Goal: Information Seeking & Learning: Learn about a topic

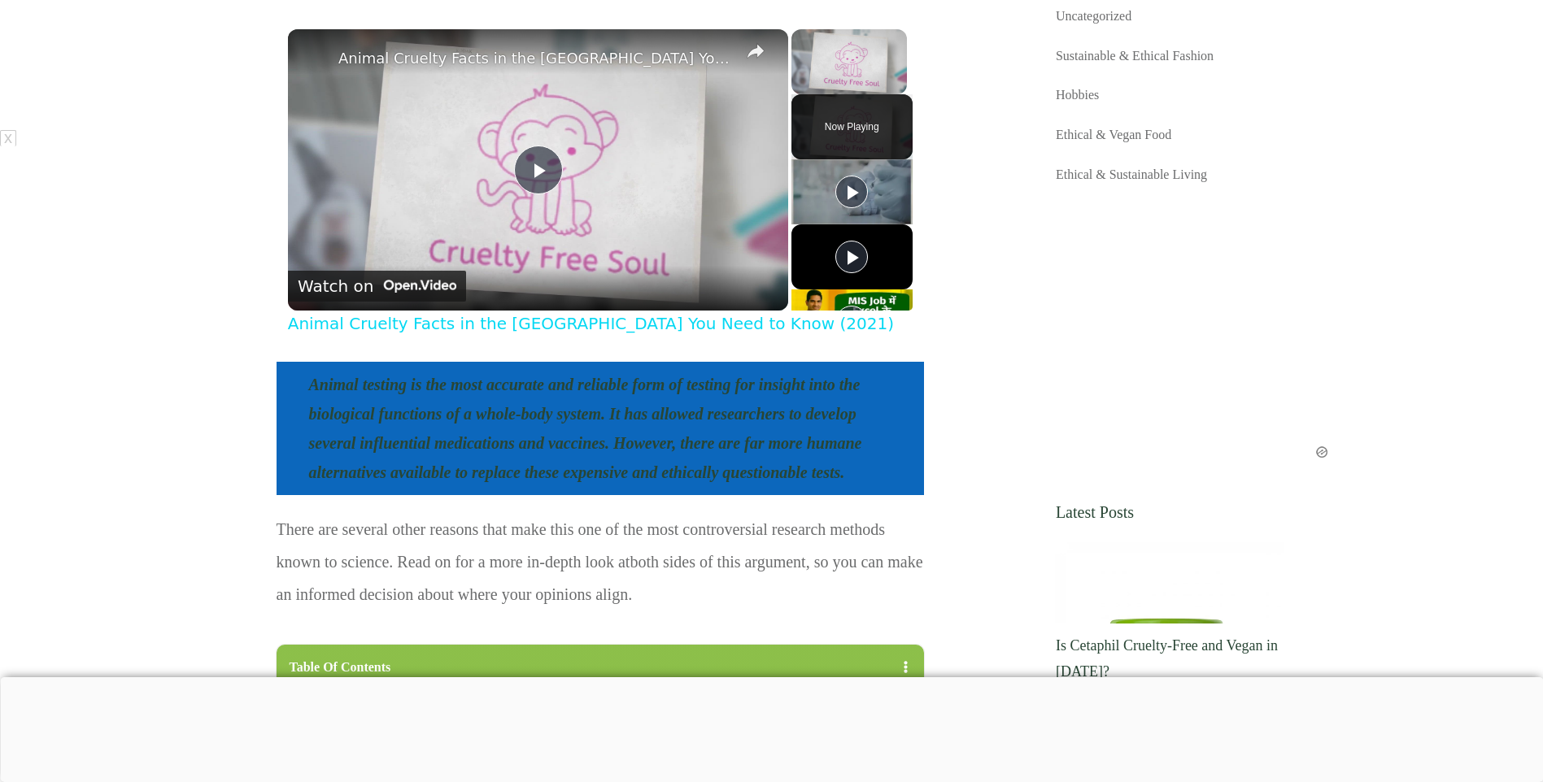
scroll to position [976, 0]
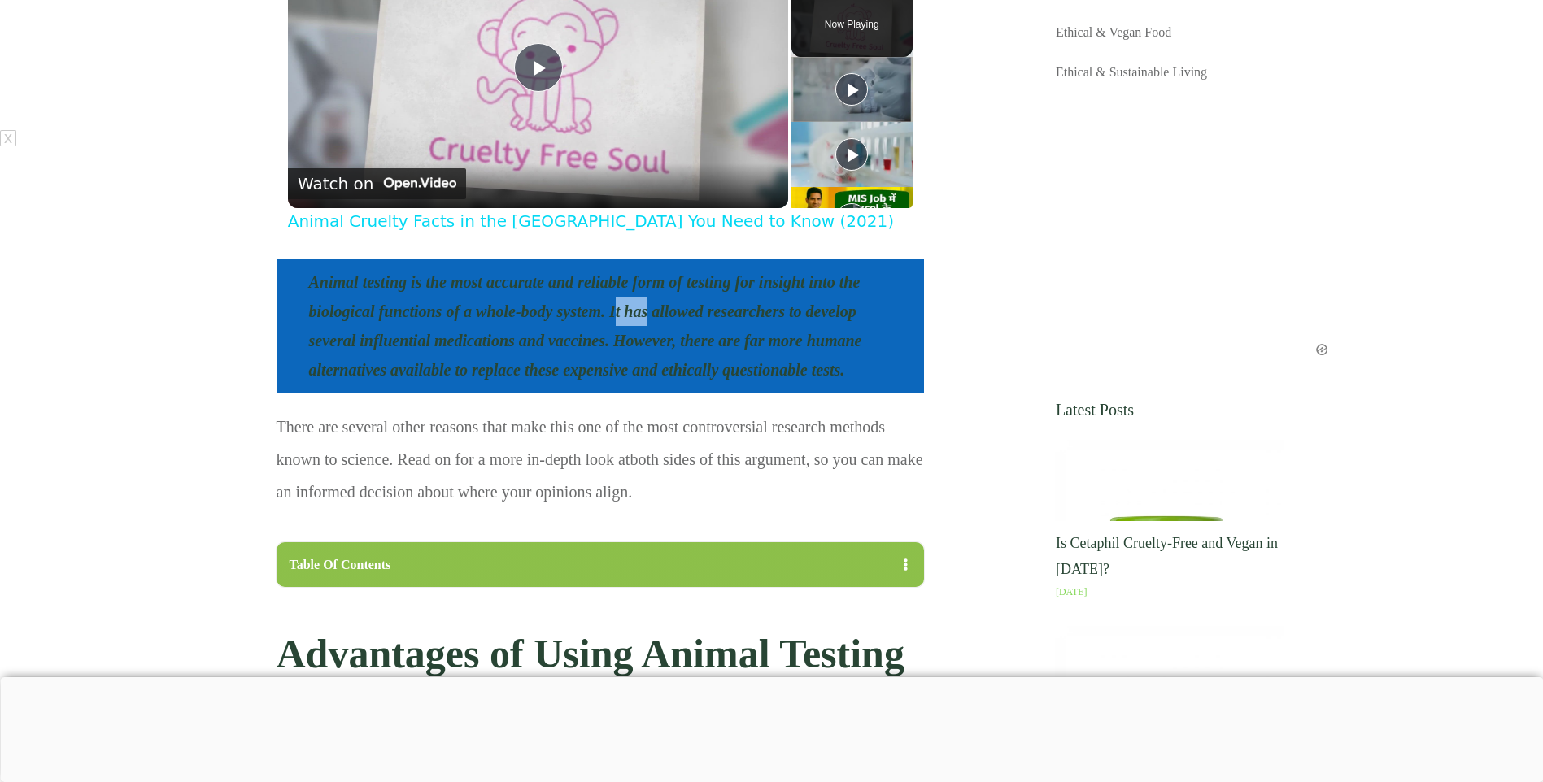
drag, startPoint x: 799, startPoint y: 403, endPoint x: 850, endPoint y: 403, distance: 51.2
click at [850, 393] on blockquote "Animal testing is the most accurate and reliable form of testing for insight in…" at bounding box center [600, 325] width 647 height 133
drag, startPoint x: 850, startPoint y: 403, endPoint x: 930, endPoint y: 399, distance: 79.8
drag, startPoint x: 869, startPoint y: 403, endPoint x: 853, endPoint y: 403, distance: 15.5
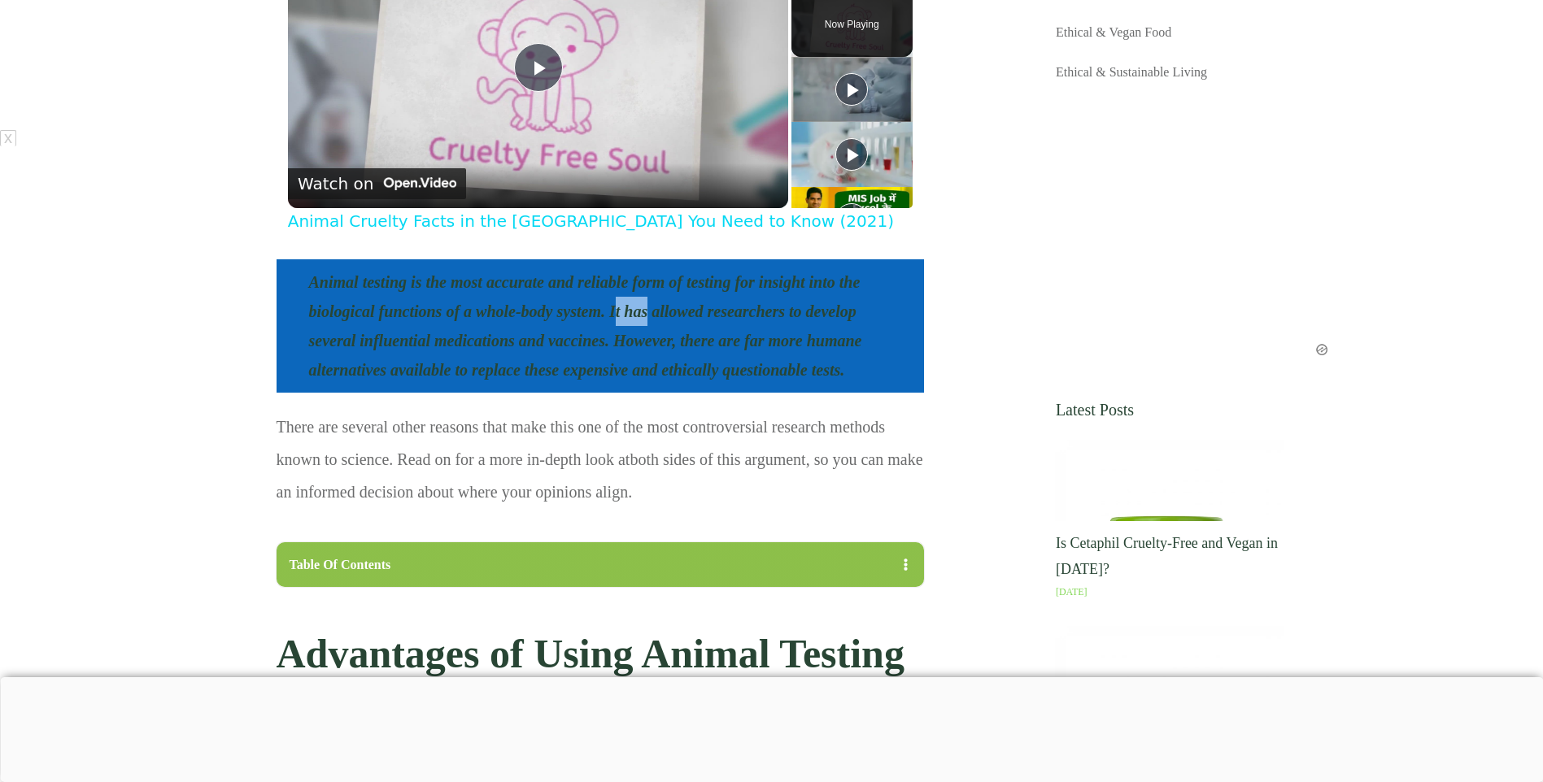
click at [868, 393] on blockquote "Animal testing is the most accurate and reliable form of testing for insight in…" at bounding box center [600, 325] width 647 height 133
click at [893, 252] on img at bounding box center [851, 219] width 121 height 65
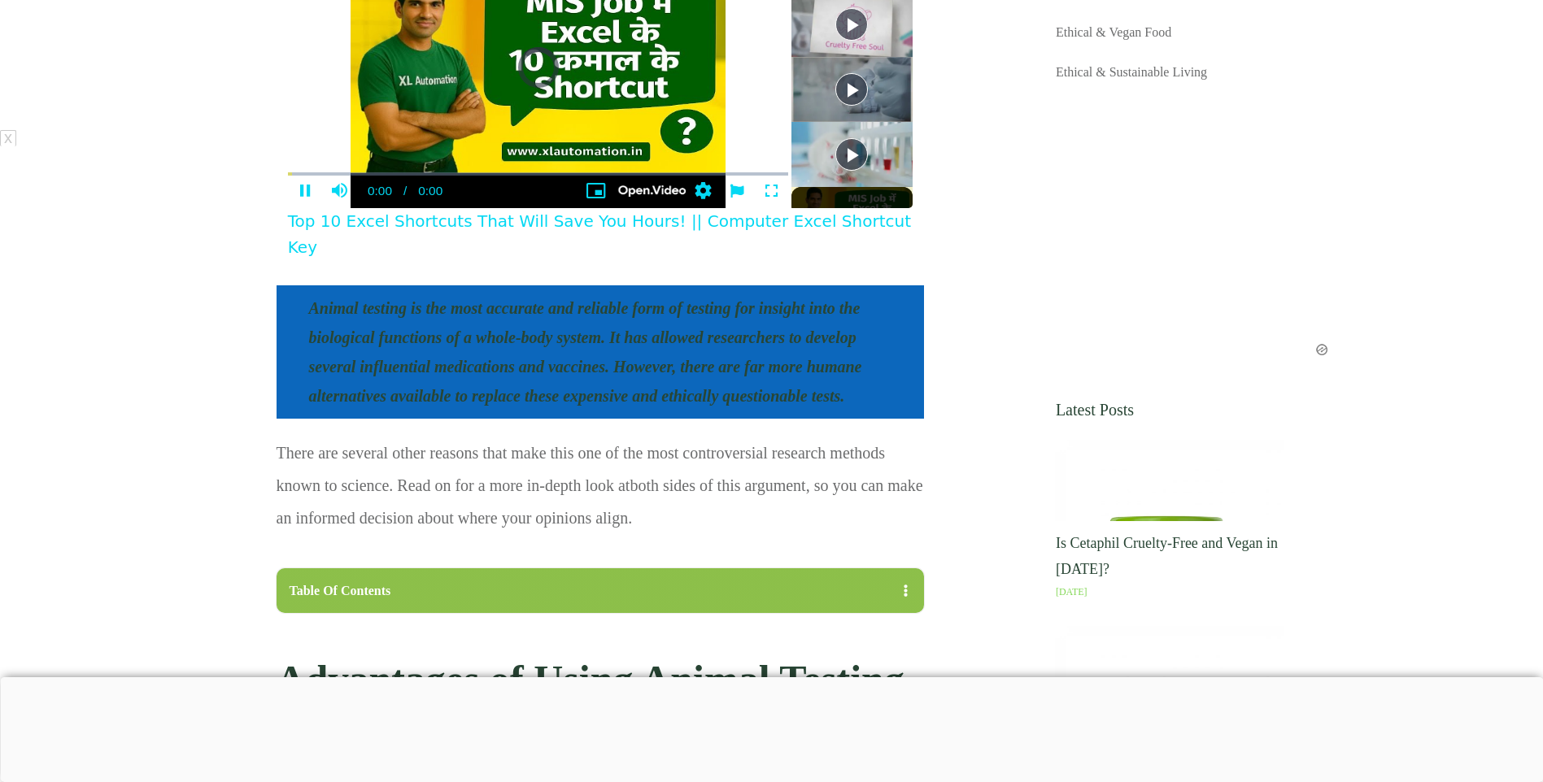
click at [878, 285] on span "x Please enable JavaScript Video Player is loading. Play Video Pause Unmute 00:…" at bounding box center [600, 93] width 625 height 382
click at [305, 199] on span "Video Player" at bounding box center [305, 191] width 34 height 16
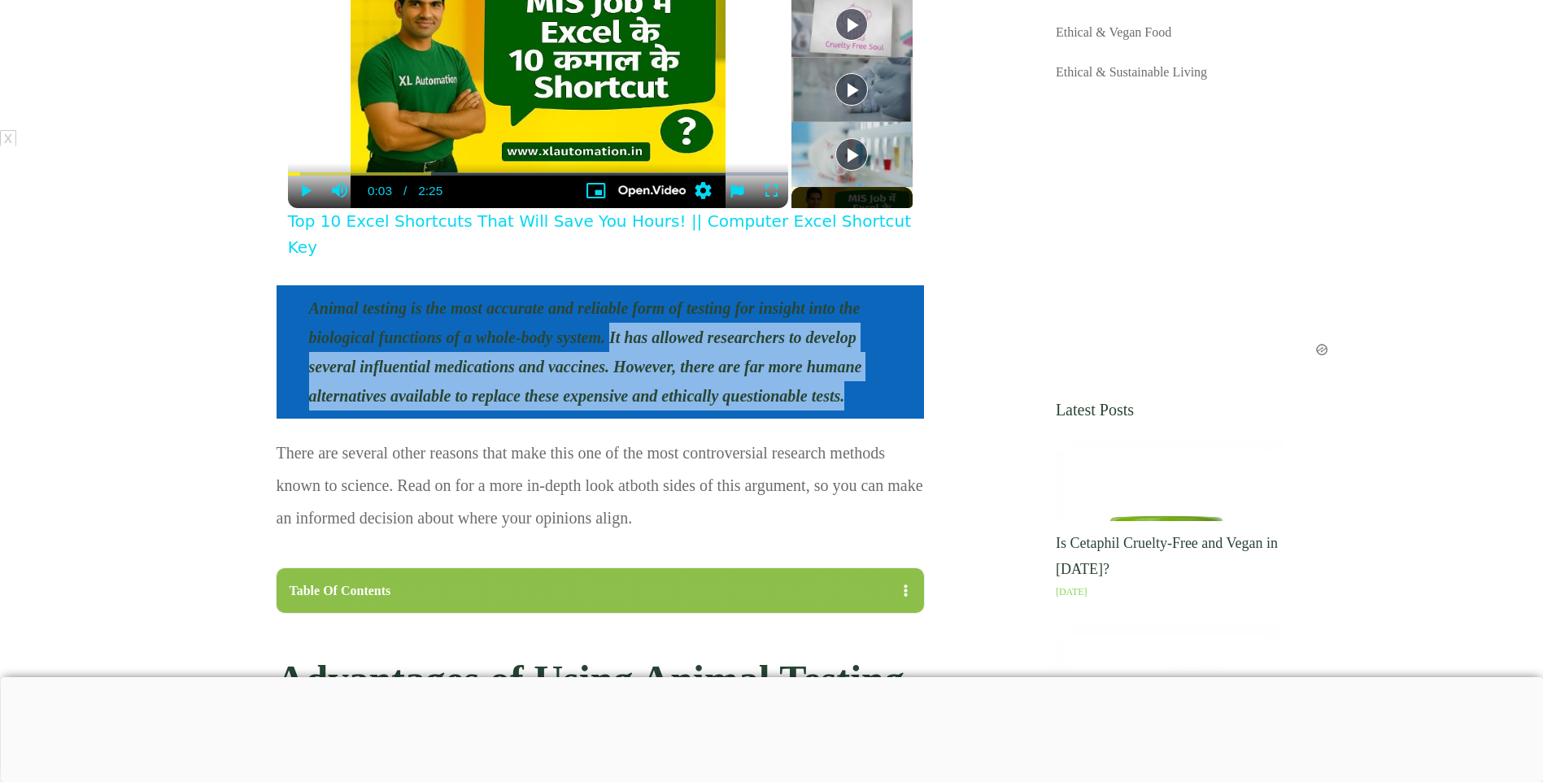
drag, startPoint x: 794, startPoint y: 408, endPoint x: 886, endPoint y: 492, distance: 124.3
click at [886, 419] on blockquote "Animal testing is the most accurate and reliable form of testing for insight in…" at bounding box center [600, 351] width 647 height 133
copy span "It has allowed researchers to develop several influential medications and vacci…"
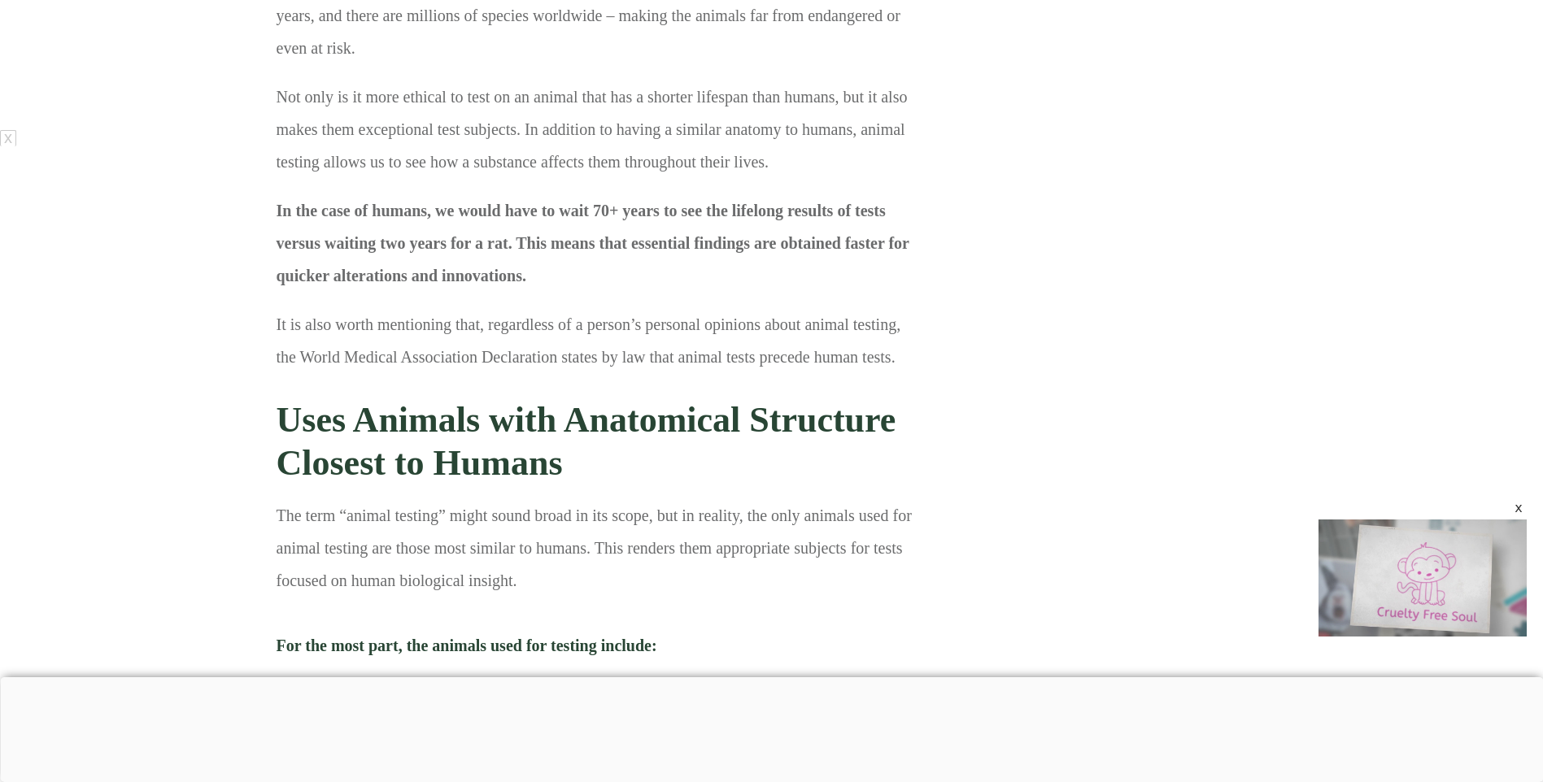
scroll to position [0, 0]
drag, startPoint x: 584, startPoint y: 87, endPoint x: 685, endPoint y: 89, distance: 100.9
drag, startPoint x: 685, startPoint y: 89, endPoint x: 930, endPoint y: 111, distance: 245.8
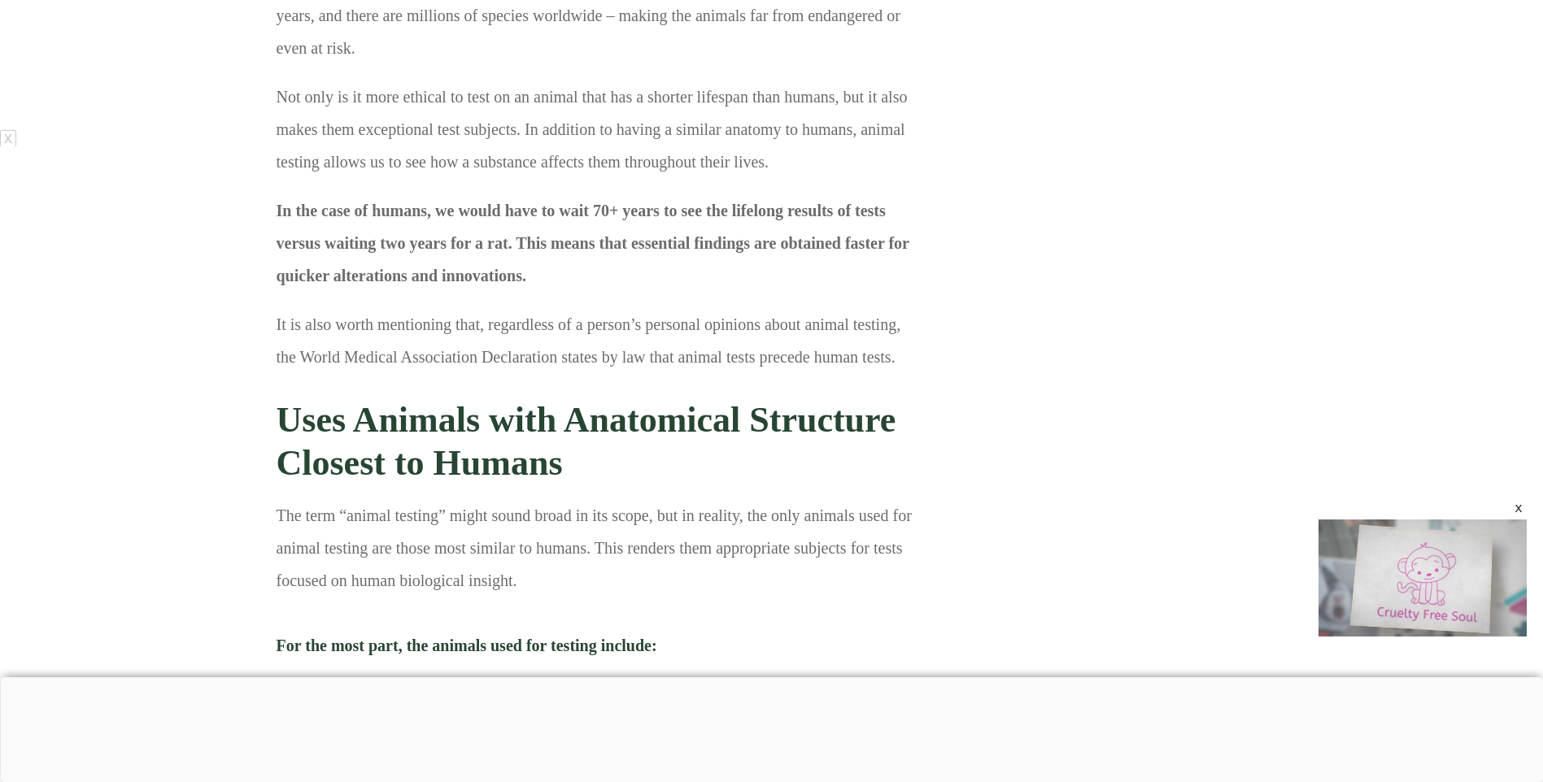
drag, startPoint x: 817, startPoint y: 92, endPoint x: 782, endPoint y: 136, distance: 56.1
drag, startPoint x: 782, startPoint y: 136, endPoint x: 963, endPoint y: 206, distance: 194.4
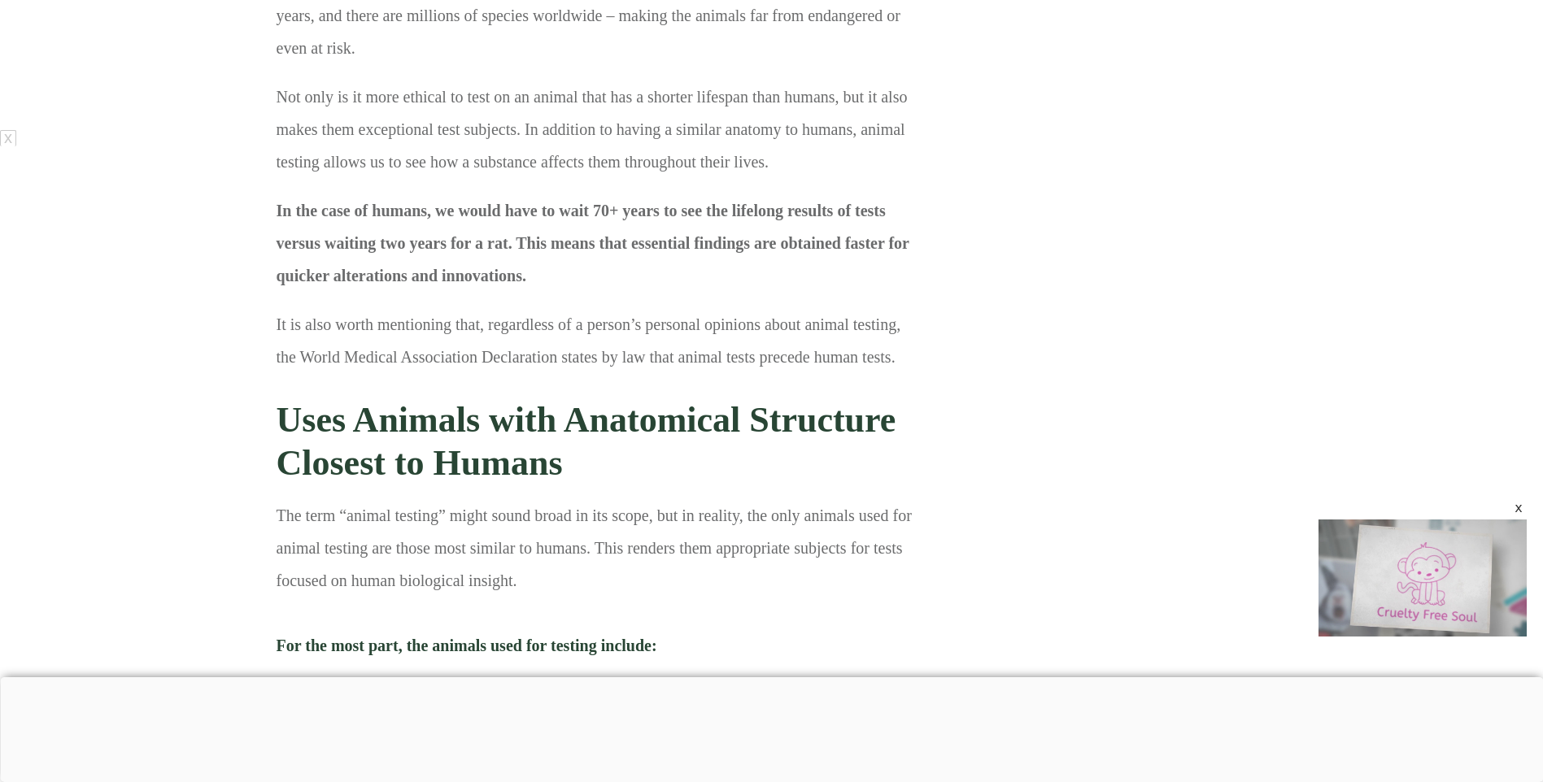
drag, startPoint x: 883, startPoint y: 125, endPoint x: 915, endPoint y: 128, distance: 31.8
drag, startPoint x: 915, startPoint y: 128, endPoint x: 908, endPoint y: 146, distance: 19.0
drag, startPoint x: 869, startPoint y: 123, endPoint x: 937, endPoint y: 130, distance: 67.9
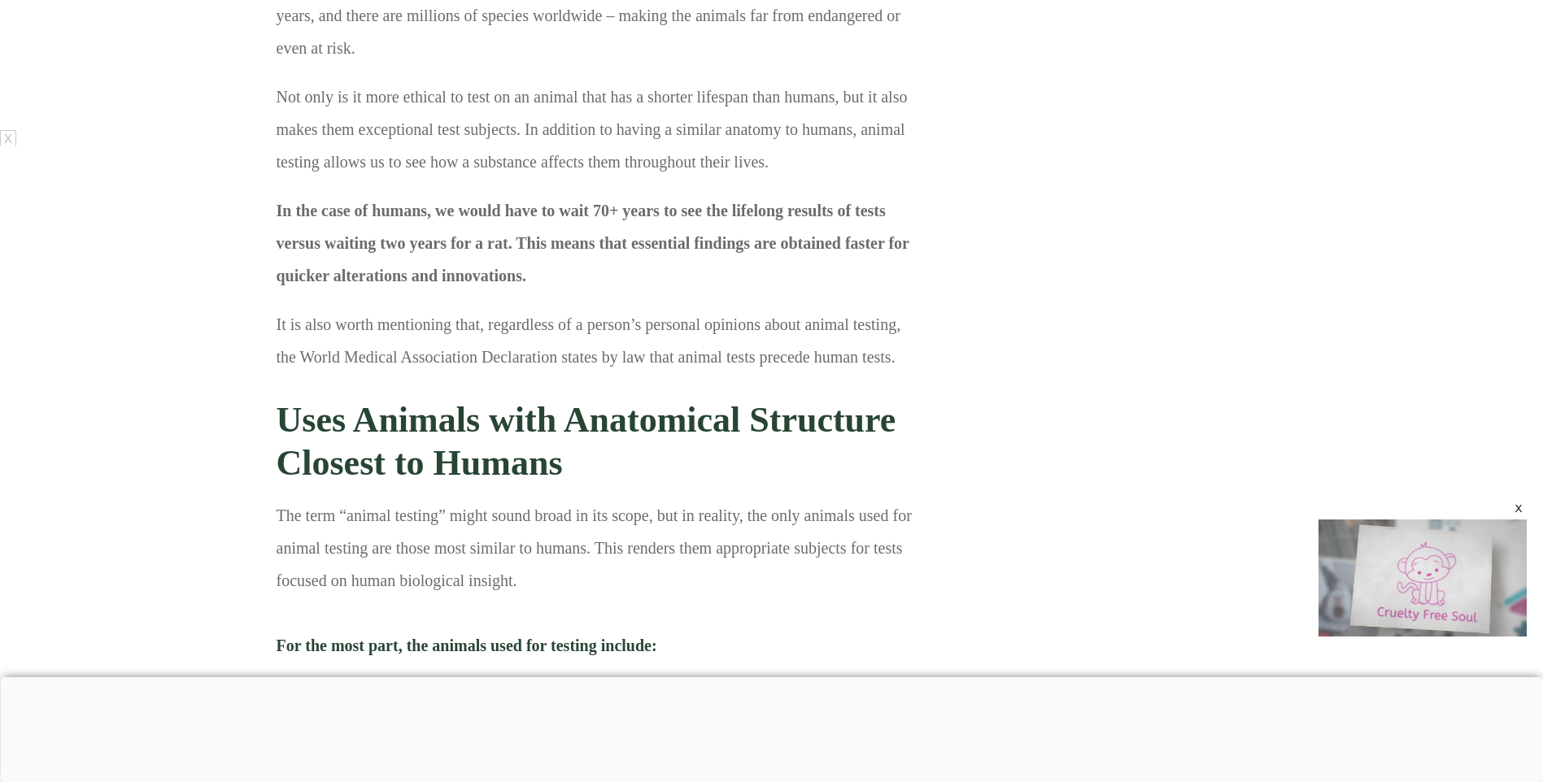
drag, startPoint x: 937, startPoint y: 130, endPoint x: 898, endPoint y: 137, distance: 39.7
drag, startPoint x: 898, startPoint y: 137, endPoint x: 948, endPoint y: 134, distance: 50.5
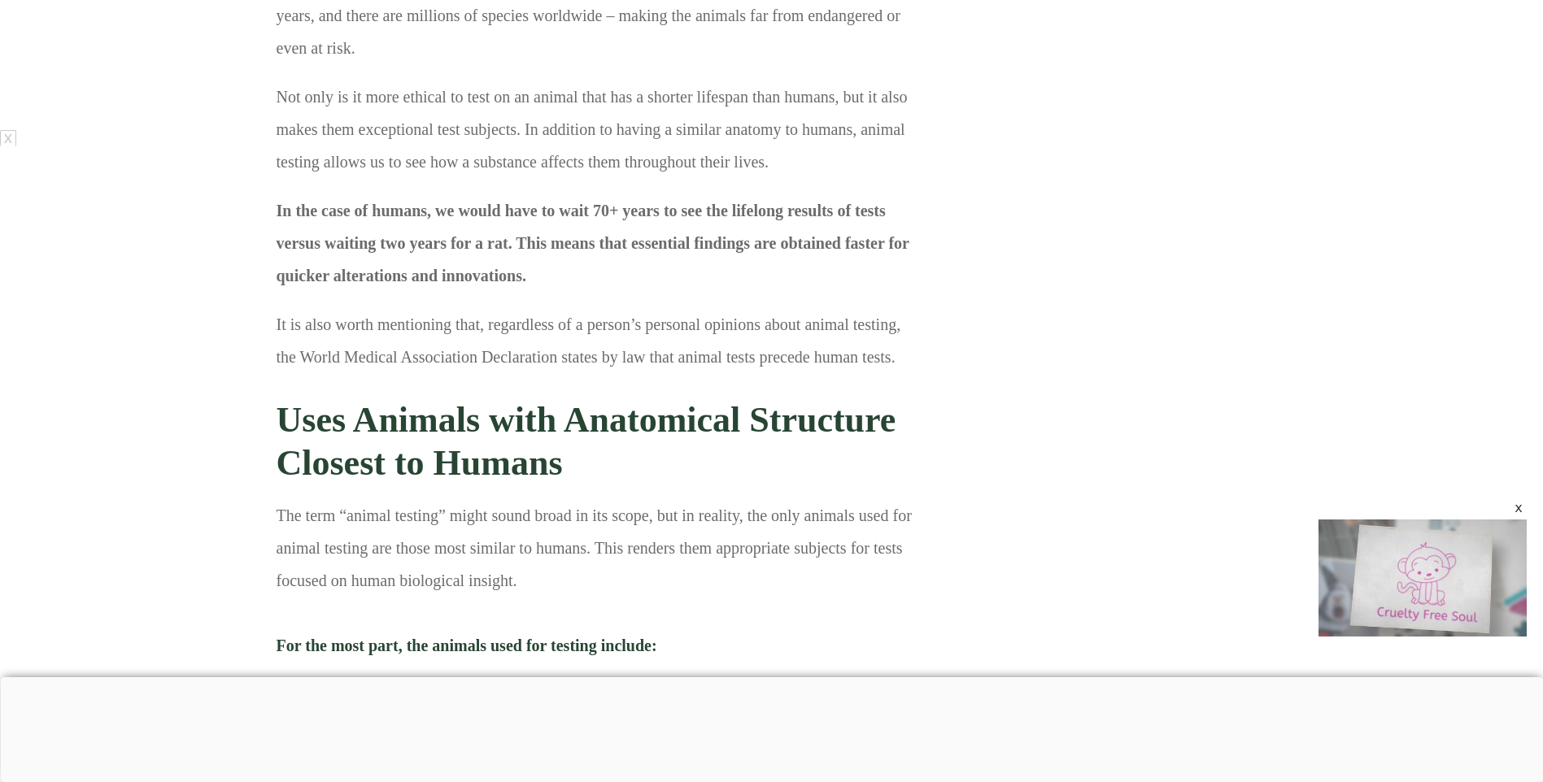
drag, startPoint x: 877, startPoint y: 120, endPoint x: 887, endPoint y: 176, distance: 57.1
copy p "it is far more ethical to conduct them on an animal with a much shorter lifespa…"
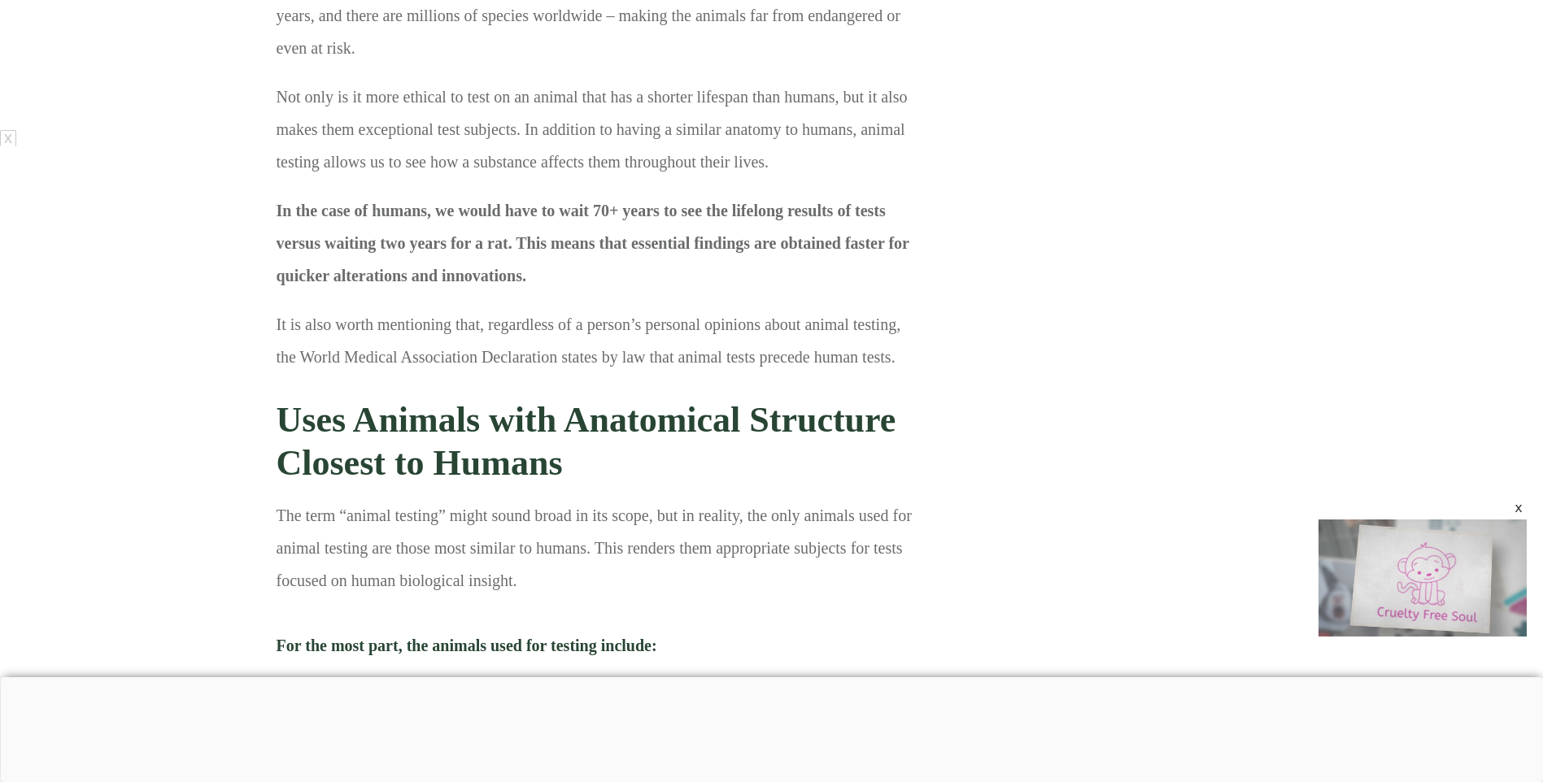
scroll to position [4066, 0]
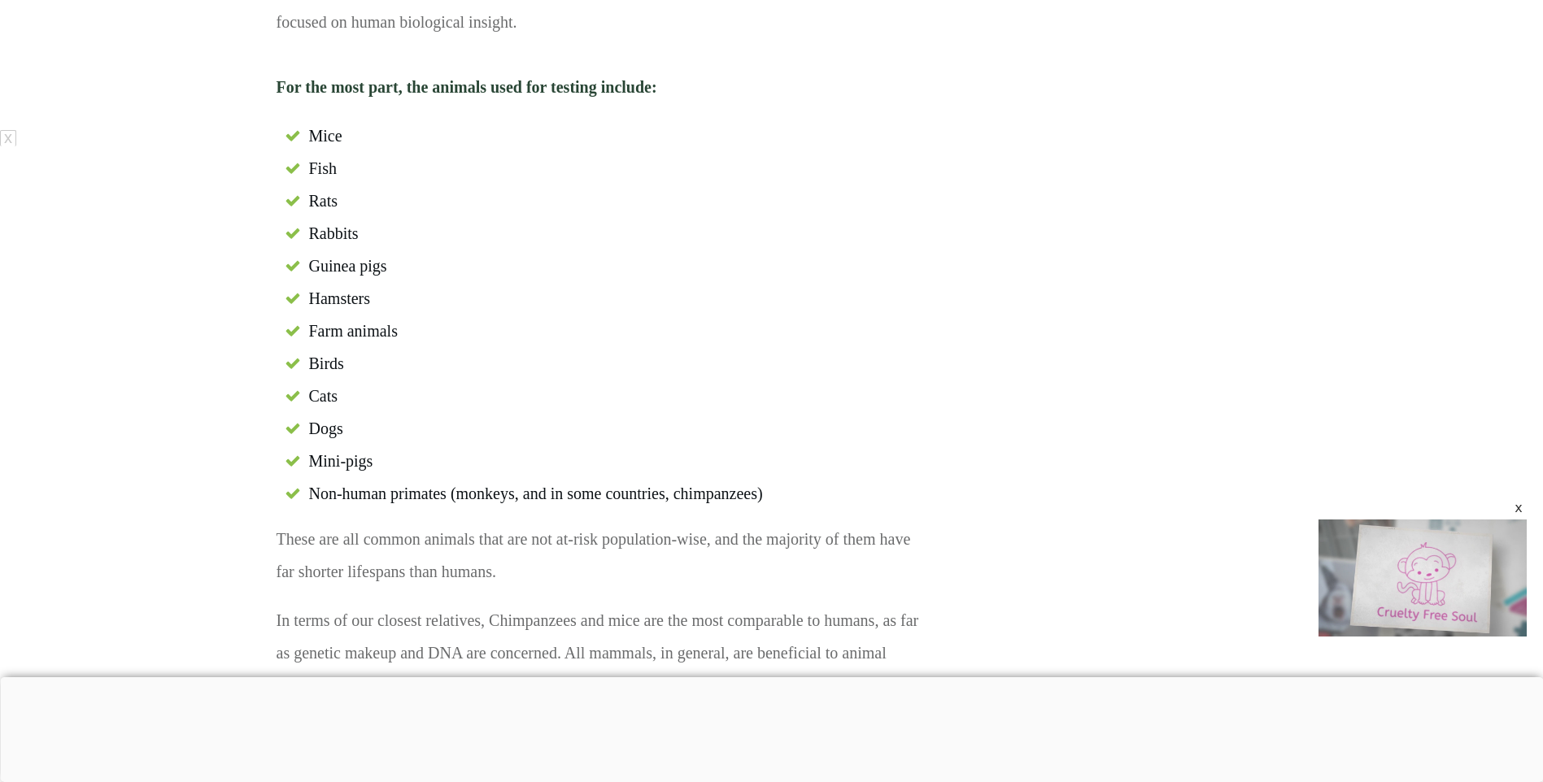
scroll to position [4229, 0]
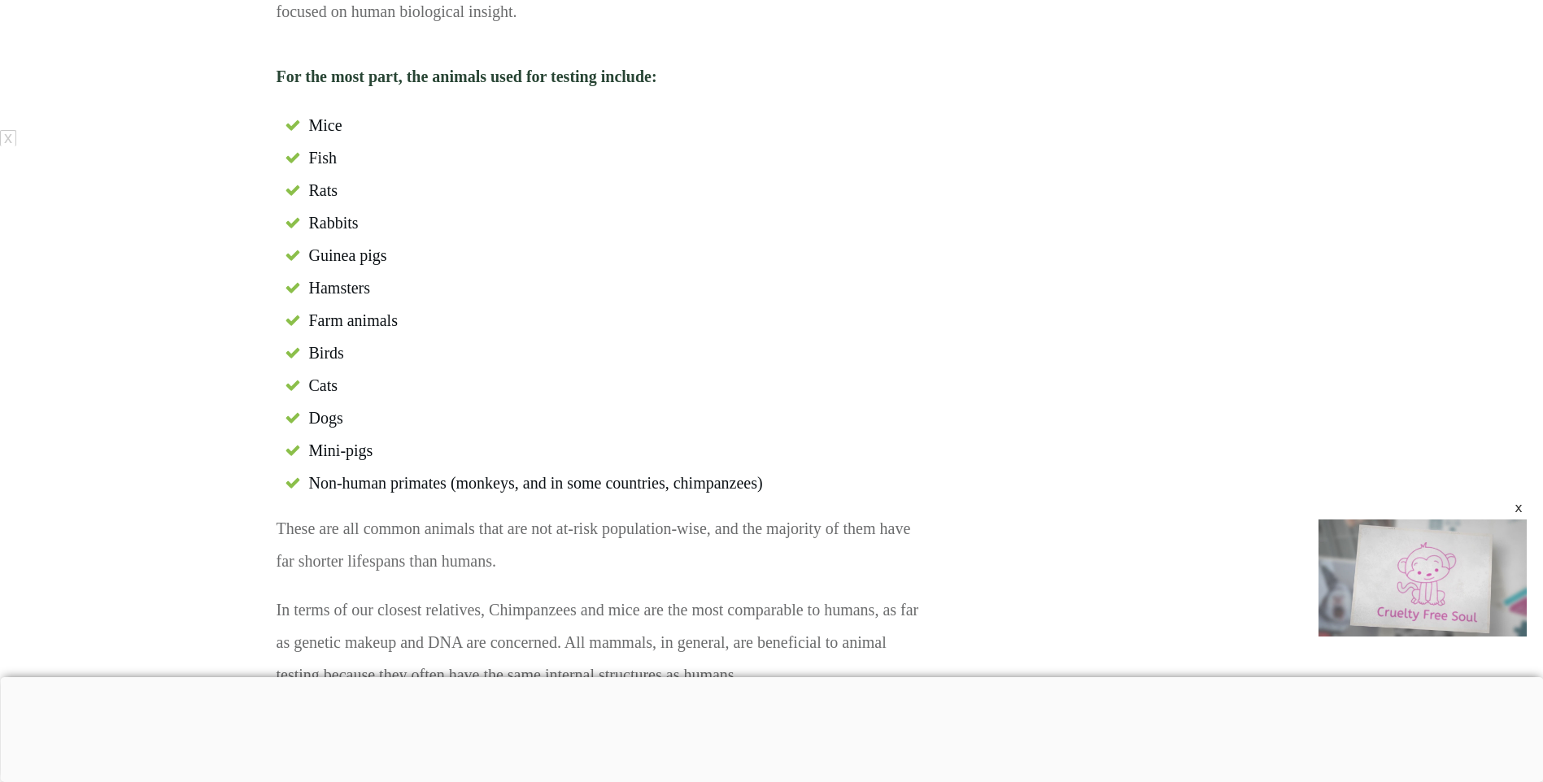
drag, startPoint x: 285, startPoint y: 172, endPoint x: 874, endPoint y: 229, distance: 592.4
